Goal: Transaction & Acquisition: Purchase product/service

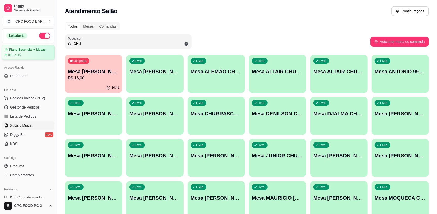
drag, startPoint x: 108, startPoint y: 46, endPoint x: 34, endPoint y: 52, distance: 74.1
click at [34, 52] on div "Diggy Sistema de Gestão C CPC FOOD BAR ... Loja aberta Plano Essencial + Mesas …" at bounding box center [218, 162] width 437 height 324
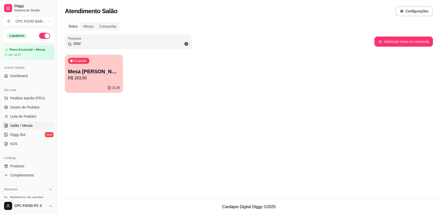
type input "OSV"
click at [96, 79] on p "R$ 163,00" at bounding box center [94, 78] width 52 height 6
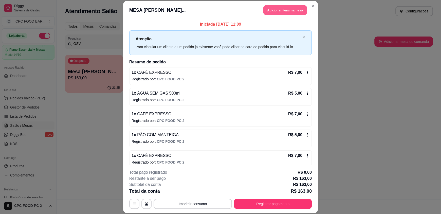
click at [289, 8] on button "Adicionar itens na mesa" at bounding box center [285, 10] width 44 height 10
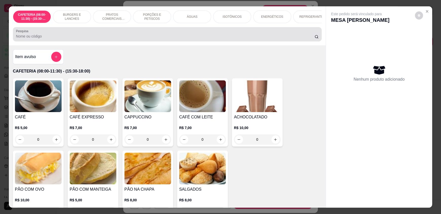
click at [285, 39] on div at bounding box center [167, 34] width 303 height 10
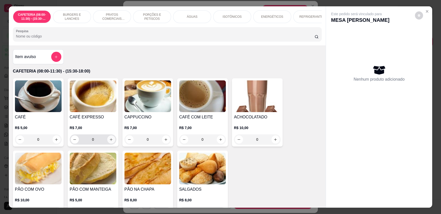
click at [107, 142] on button "increase-product-quantity" at bounding box center [111, 139] width 8 height 8
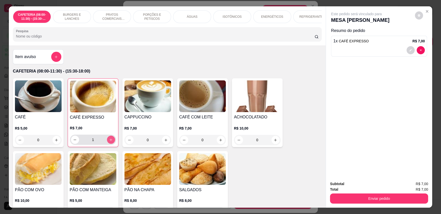
type input "1"
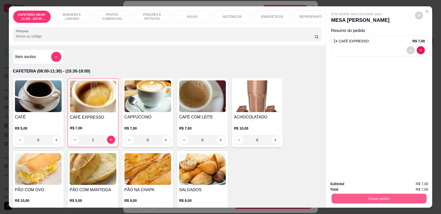
click at [372, 197] on button "Enviar pedido" at bounding box center [379, 198] width 95 height 10
click at [410, 183] on button "Enviar pedido" at bounding box center [415, 186] width 29 height 10
